Goal: Use online tool/utility: Use online tool/utility

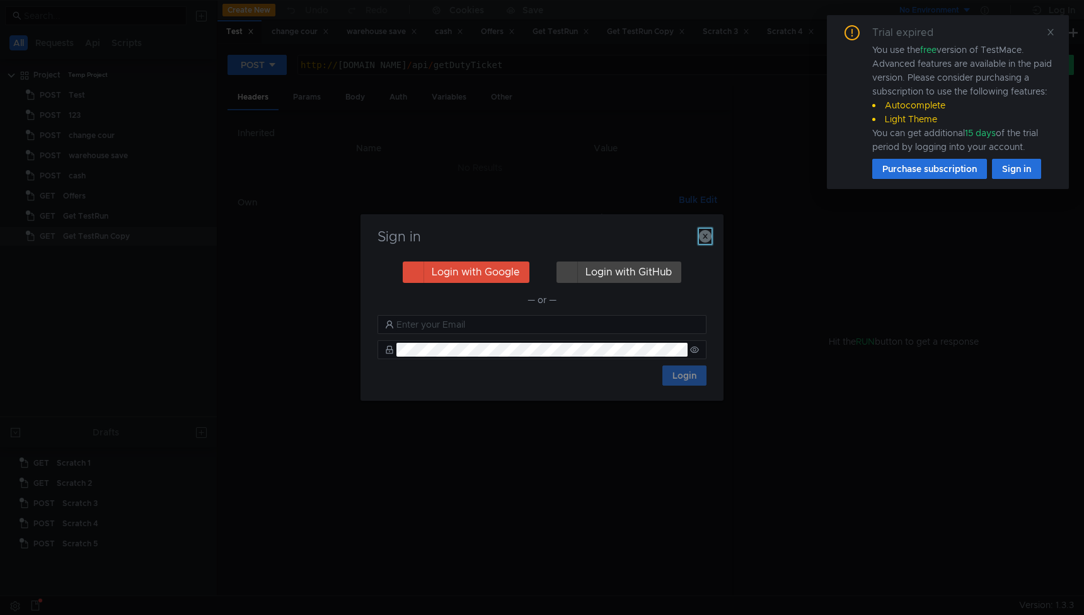
drag, startPoint x: 705, startPoint y: 234, endPoint x: 1003, endPoint y: 186, distance: 302.1
click at [705, 234] on icon "button" at bounding box center [705, 236] width 13 height 13
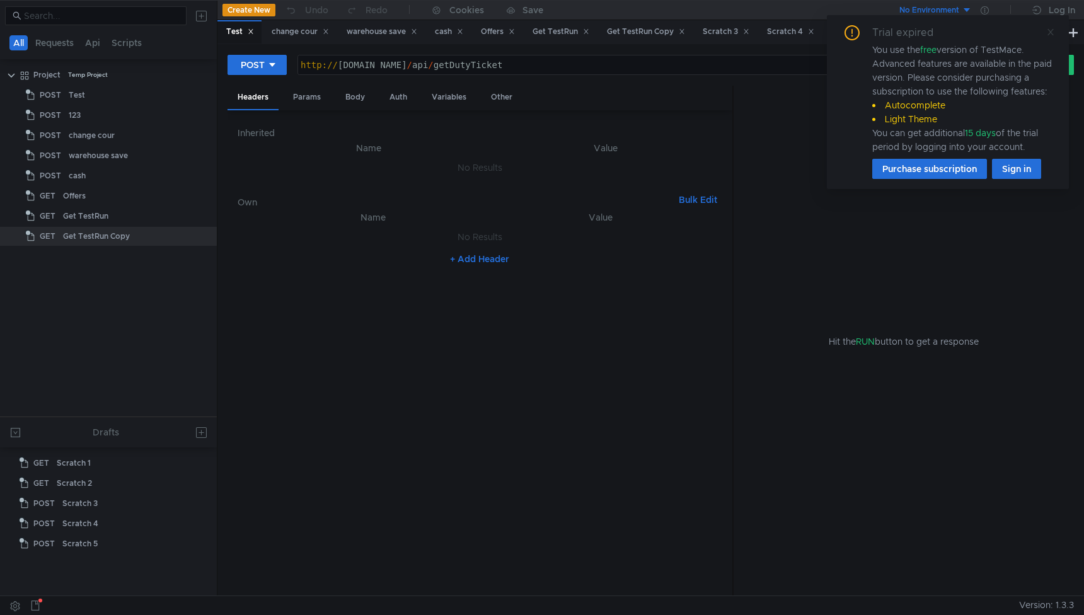
click at [1046, 33] on icon at bounding box center [1050, 32] width 9 height 9
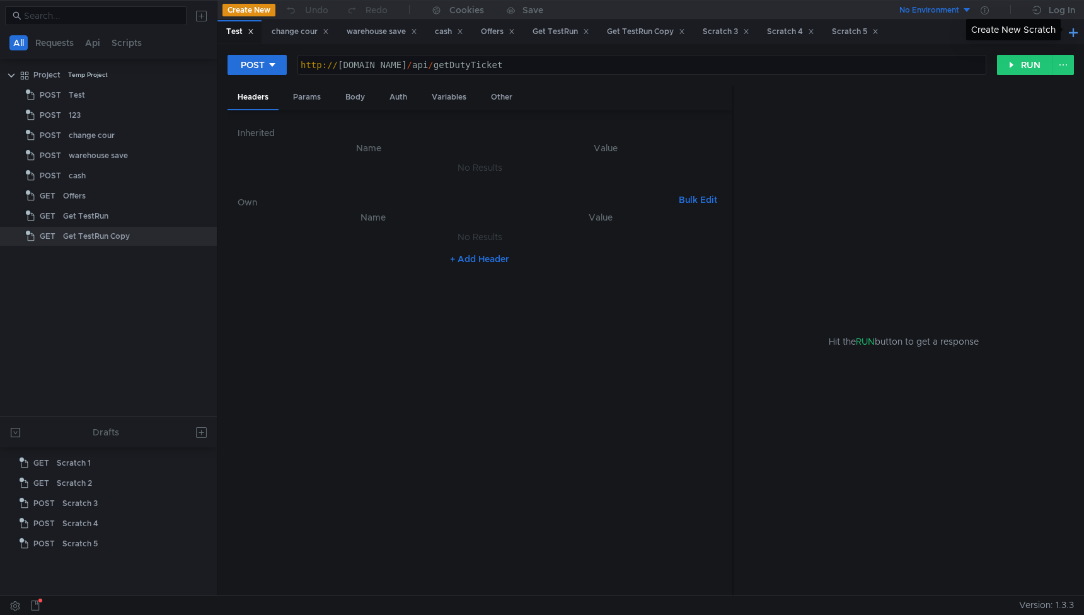
click at [1076, 34] on button at bounding box center [1073, 32] width 15 height 15
click at [1022, 29] on div "Create New Scratch" at bounding box center [1013, 29] width 95 height 21
click at [269, 67] on icon at bounding box center [266, 65] width 9 height 9
click at [255, 114] on li "POST" at bounding box center [255, 111] width 55 height 20
click at [447, 67] on div at bounding box center [642, 75] width 688 height 30
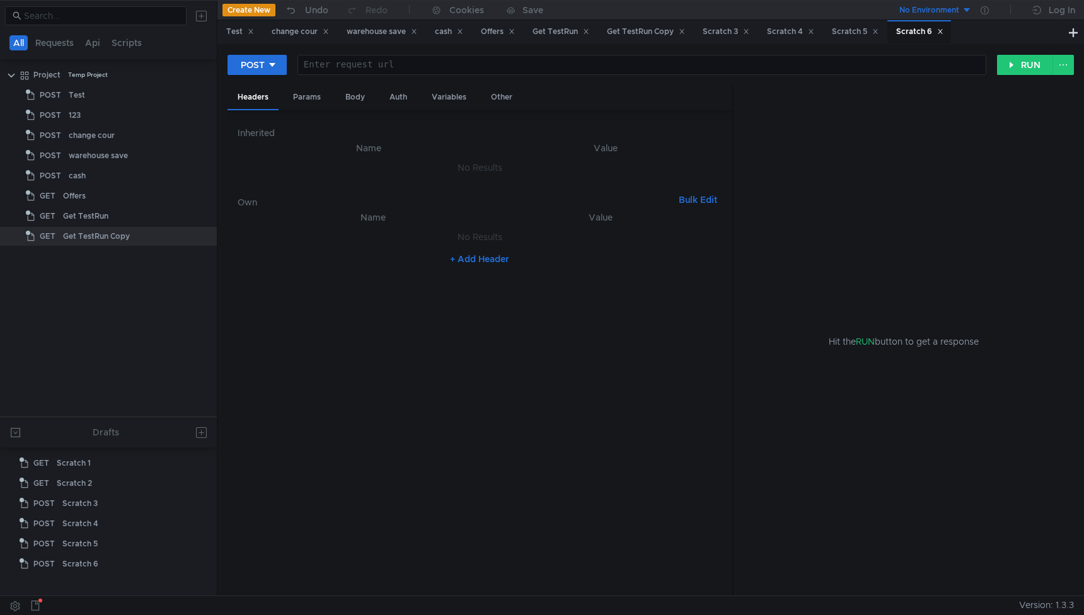
paste textarea "[URL][DOMAIN_NAME]"
type textarea "[URL][DOMAIN_NAME]"
click at [447, 67] on div "https:// arbitrage.mobile.yandex-team.ru / api / webhooks / tracker / label / p…" at bounding box center [642, 75] width 688 height 30
click at [472, 252] on button "+ Add Header" at bounding box center [479, 259] width 69 height 15
click at [410, 245] on div at bounding box center [381, 250] width 219 height 30
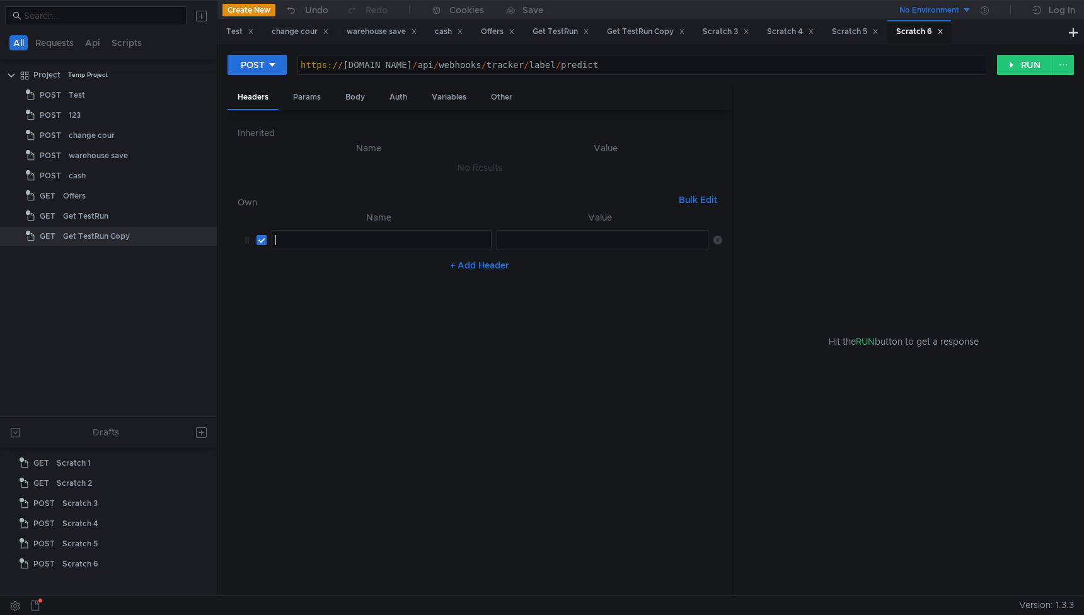
paste textarea "Authorization"
type textarea "Authorization"
click at [513, 243] on div at bounding box center [603, 250] width 213 height 30
paste textarea "AQVNwxM_wBLnsA2GENBuNQTnUdV90hh5vSbTm9kV"
type textarea "AQVNwxM_wBLnsA2GENBuNQTnUdV90hh5vSbTm9kV"
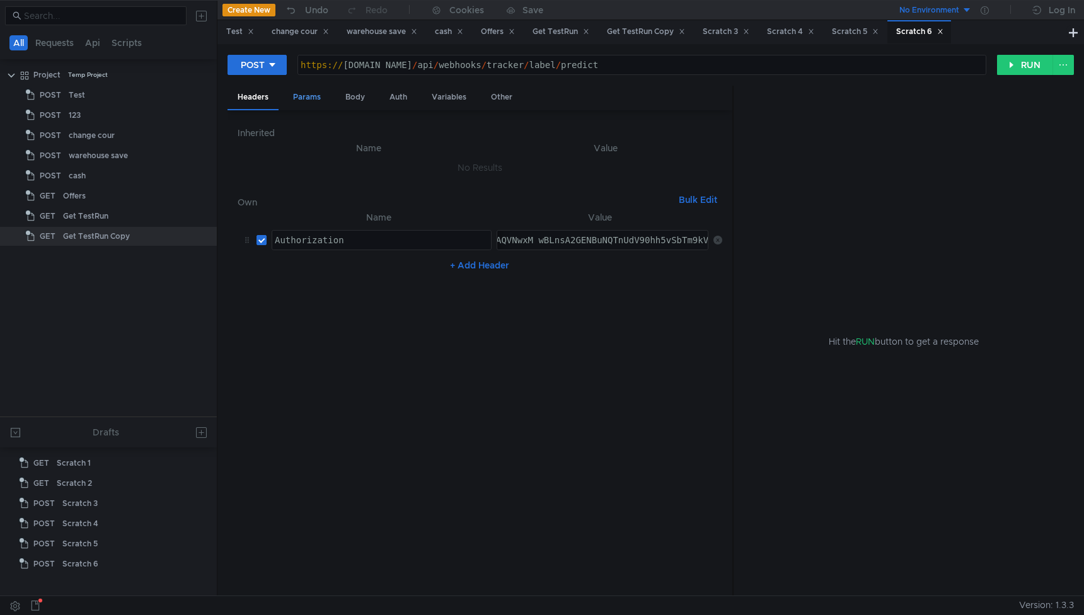
click at [302, 92] on div "Params" at bounding box center [307, 97] width 48 height 23
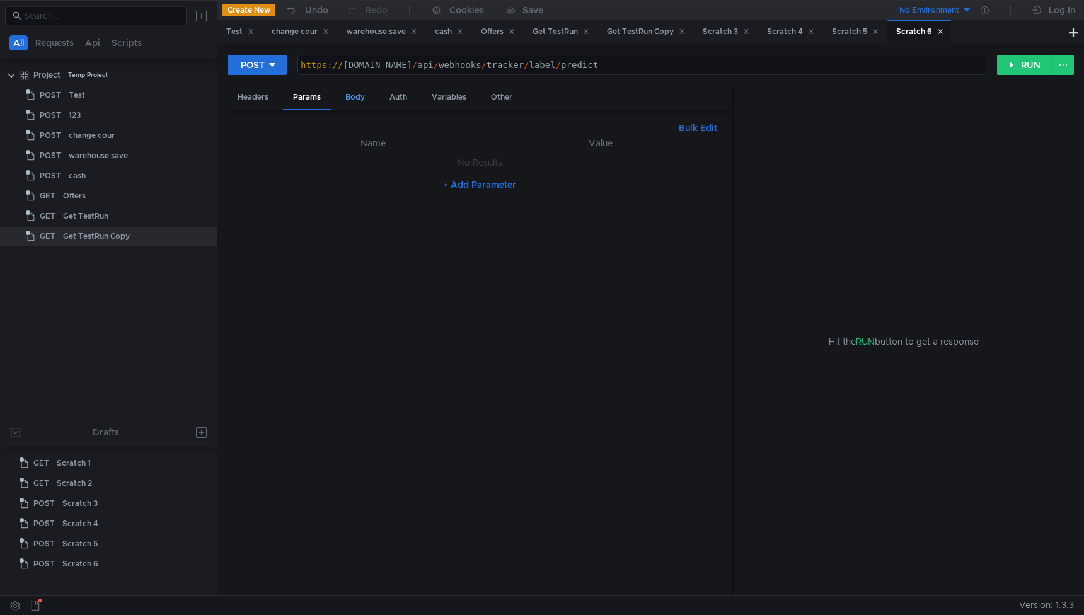
click at [362, 98] on div "Body" at bounding box center [355, 97] width 40 height 23
click at [471, 327] on div at bounding box center [480, 375] width 485 height 462
paste textarea "}"
click at [351, 161] on div "{ "key" : "{{issue.key}}" , "modelAlias" : "lavka" , "predictionLocation" : "is…" at bounding box center [480, 375] width 485 height 462
click at [284, 161] on div "{ "key" : "{{issue.key}}" , "modelAlias" : "lavka" , "predictionLocation" : "is…" at bounding box center [480, 375] width 485 height 462
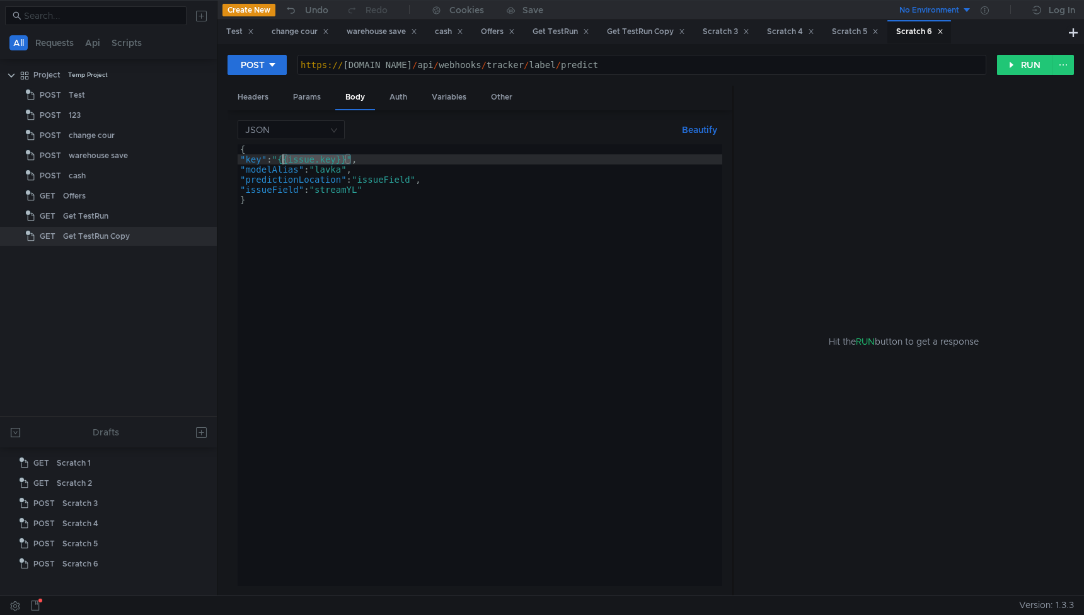
paste textarea "LAVKADUTY-18161"
type textarea ""key": "[ENCRYPTION_KEY]","
click at [1017, 70] on button "RUN" at bounding box center [1025, 65] width 56 height 20
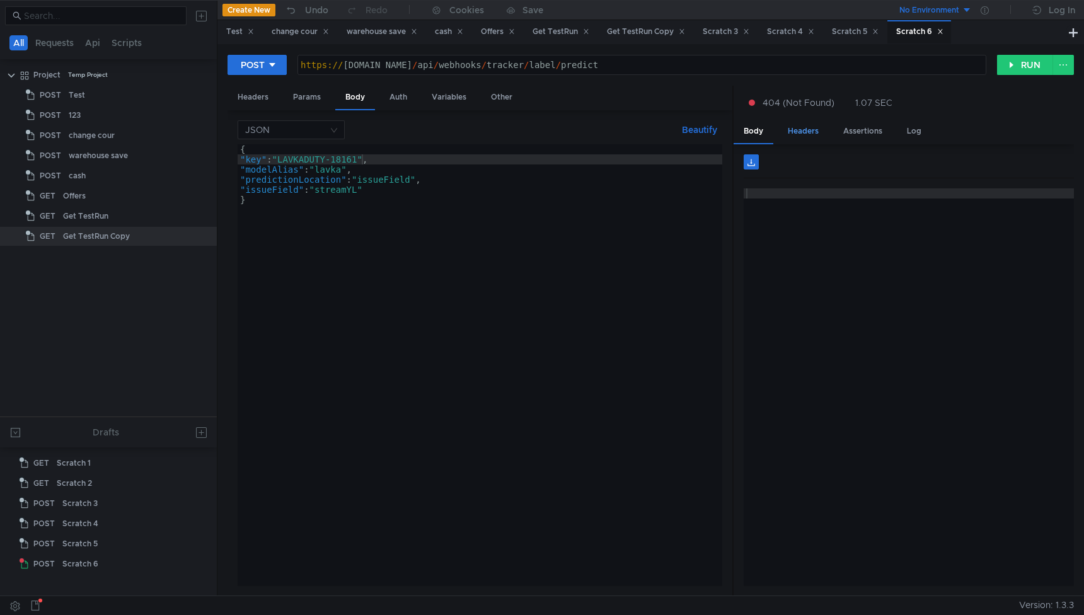
click at [827, 124] on div "Headers" at bounding box center [803, 131] width 51 height 23
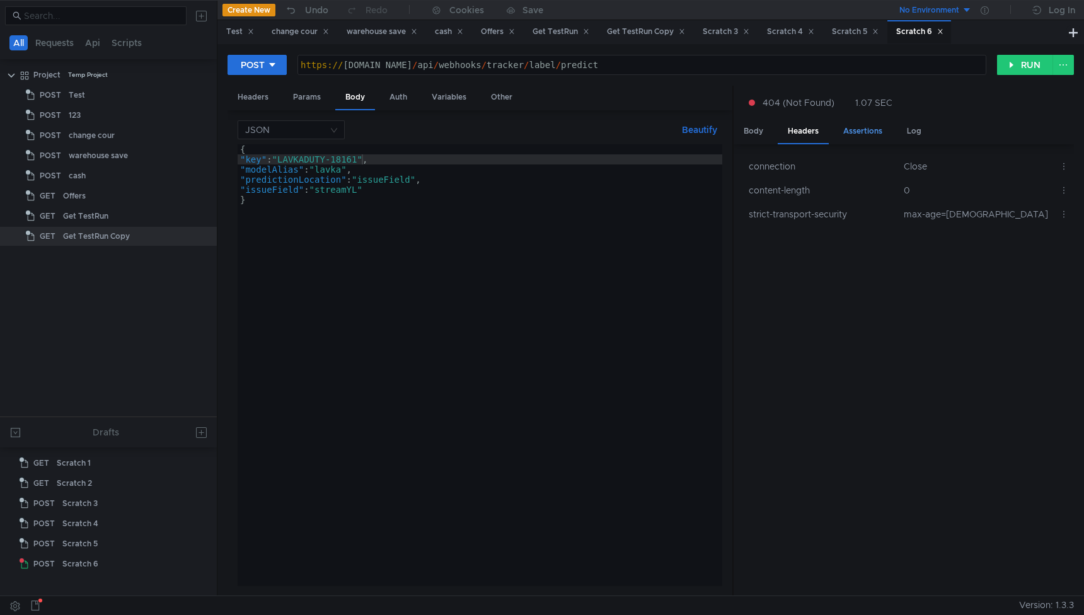
click at [858, 132] on div "Assertions" at bounding box center [862, 131] width 59 height 23
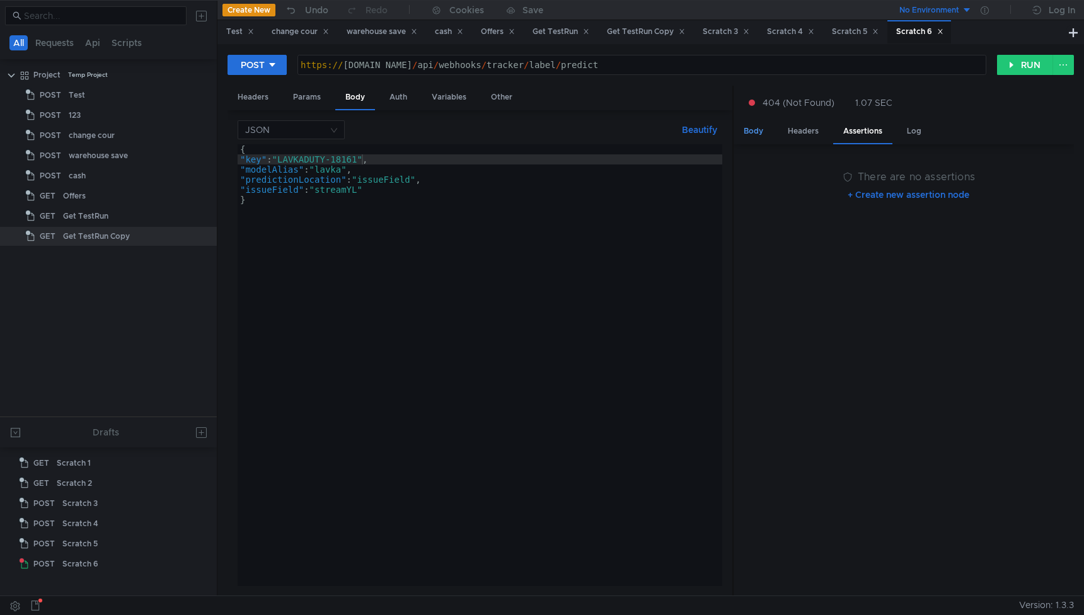
click at [765, 134] on div "Body" at bounding box center [754, 131] width 40 height 23
click at [465, 70] on div "https:// arbitrage.mobile.yandex-team.ru / api / webhooks / tracker / label / p…" at bounding box center [642, 75] width 688 height 30
click at [1022, 69] on button "RUN" at bounding box center [1025, 65] width 56 height 20
